Goal: Information Seeking & Learning: Learn about a topic

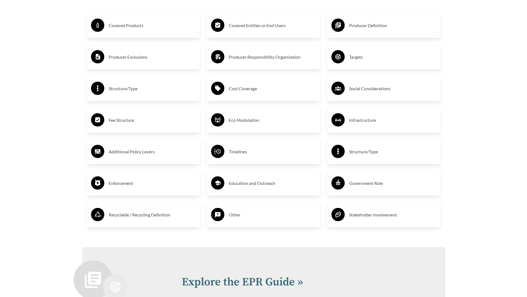
scroll to position [997, 0]
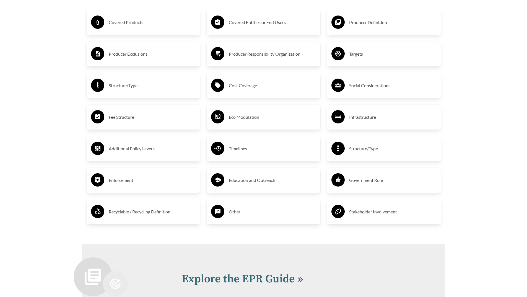
click at [398, 19] on h3 "Producer Definition" at bounding box center [392, 22] width 87 height 9
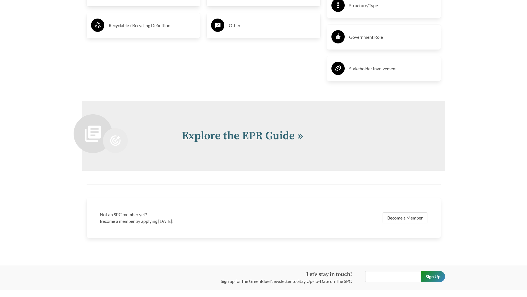
scroll to position [1220, 0]
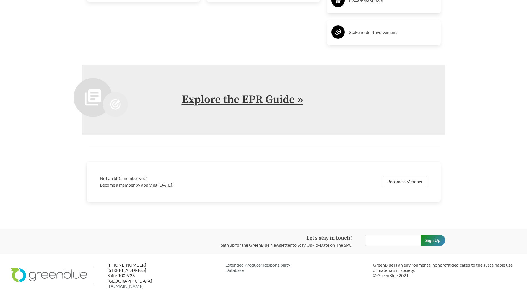
click at [259, 102] on link "Explore the EPR Guide »" at bounding box center [243, 100] width 122 height 14
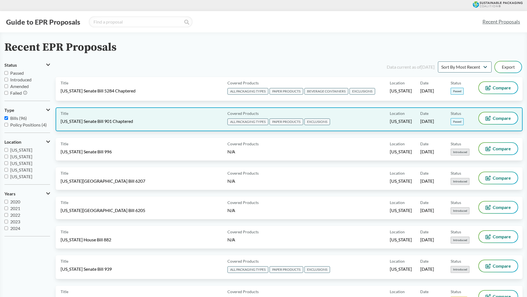
click at [93, 118] on span "[US_STATE] Senate Bill 901 Chaptered" at bounding box center [97, 121] width 73 height 6
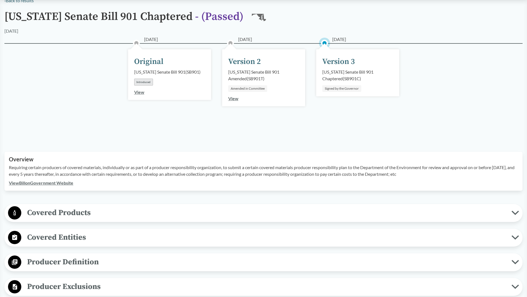
scroll to position [111, 0]
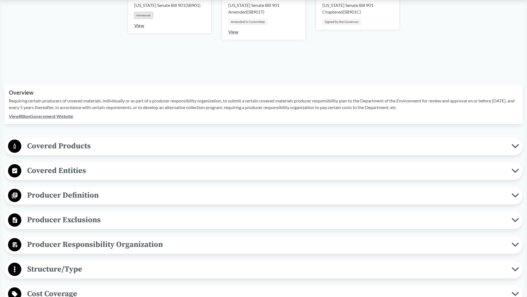
click at [66, 171] on span "Covered Entities" at bounding box center [266, 170] width 491 height 12
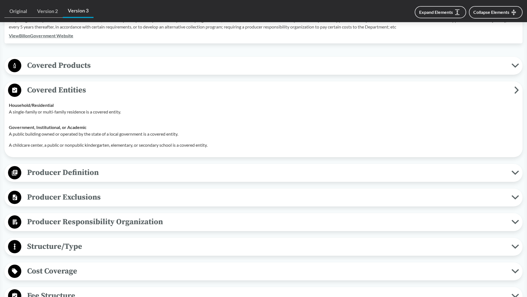
scroll to position [194, 0]
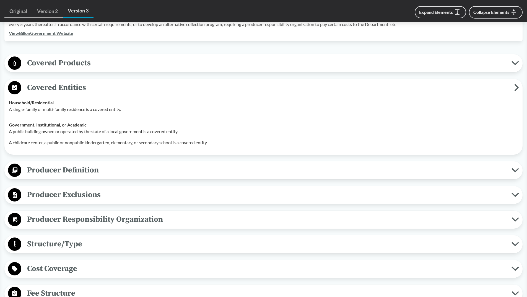
click at [83, 170] on span "Producer Definition" at bounding box center [266, 170] width 491 height 12
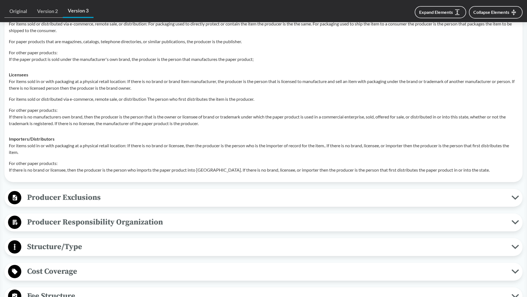
scroll to position [388, 0]
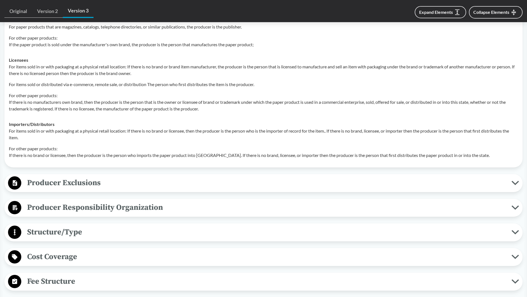
click at [160, 185] on span "Producer Exclusions" at bounding box center [266, 183] width 491 height 12
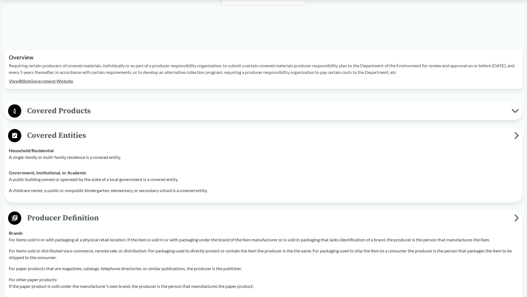
scroll to position [166, 0]
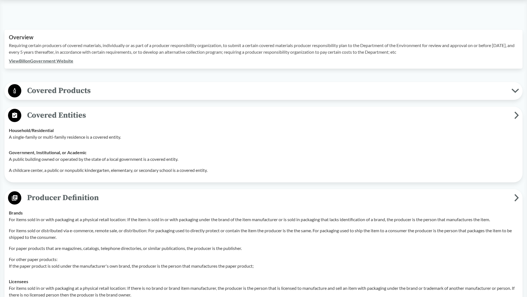
click at [114, 91] on span "Covered Products" at bounding box center [266, 90] width 491 height 12
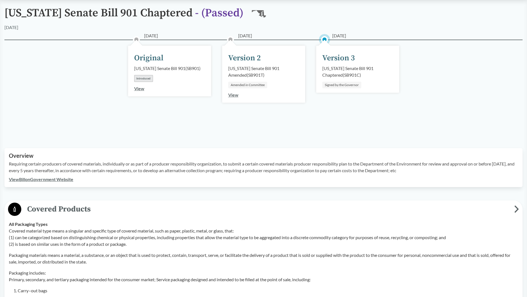
scroll to position [0, 0]
